Goal: Use online tool/utility: Utilize a website feature to perform a specific function

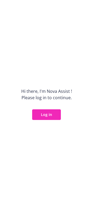
click at [52, 113] on button "Log in" at bounding box center [46, 114] width 29 height 11
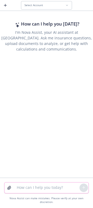
click at [37, 193] on textarea at bounding box center [47, 187] width 66 height 11
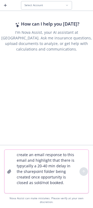
paste textarea "Hi [PERSON_NAME], To streamline handling, please follow the BOR process below: …"
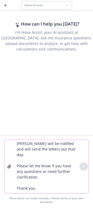
scroll to position [183, 0]
click at [58, 184] on textarea "create an email response to this email and highlight that there is typycailly a…" at bounding box center [47, 166] width 66 height 53
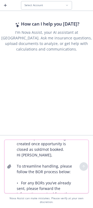
scroll to position [0, 0]
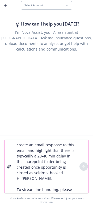
type textarea "create an email response to this email and highlight that there is typycailly a…"
click at [36, 8] on button "Select Account" at bounding box center [46, 5] width 51 height 8
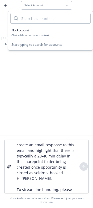
click at [22, 35] on div "Chat without account context." at bounding box center [50, 34] width 78 height 3
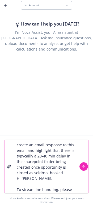
click at [81, 170] on button "submit" at bounding box center [83, 166] width 8 height 8
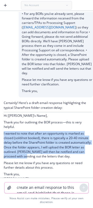
scroll to position [40, 0]
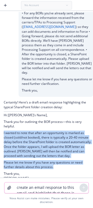
drag, startPoint x: 3, startPoint y: 143, endPoint x: 56, endPoint y: 164, distance: 56.3
click at [56, 164] on div "Certainly! Here’s a draft email response highlighting the typical SharePoint fo…" at bounding box center [46, 141] width 93 height 89
copy div "I wanted to note that after an opportunity is marked as closed (sold/not booked…"
